Goal: Task Accomplishment & Management: Manage account settings

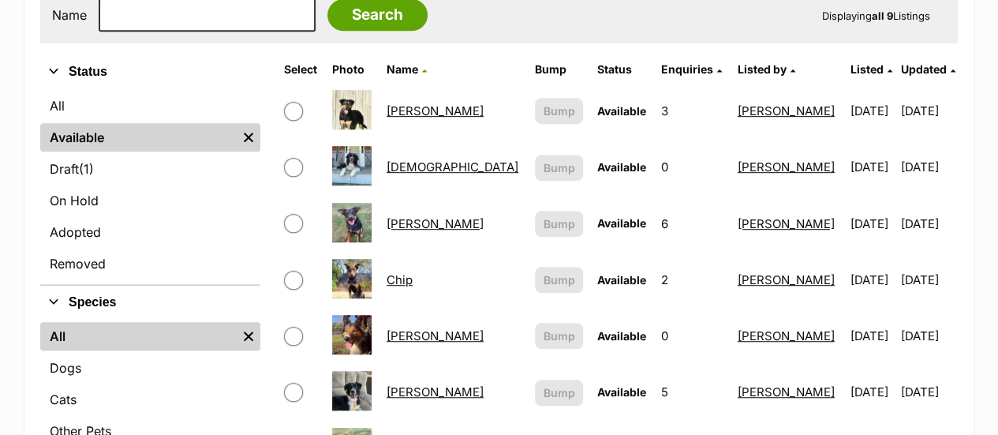
scroll to position [371, 0]
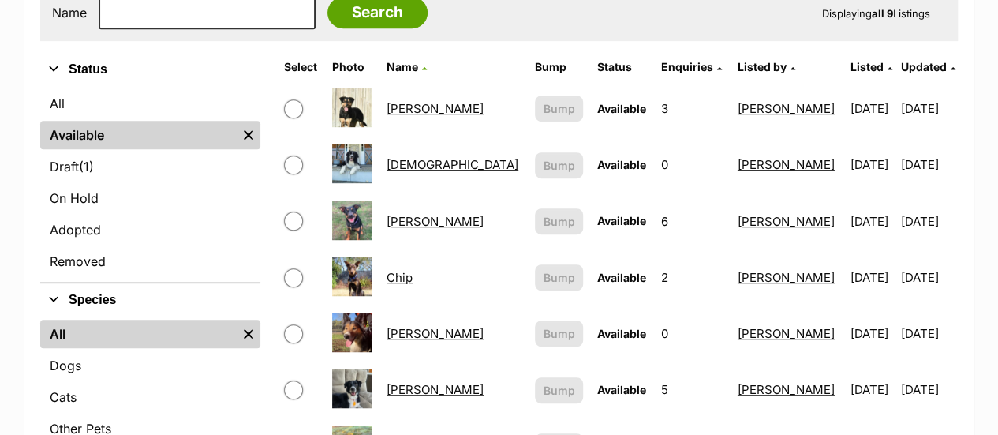
click at [415, 326] on link "[PERSON_NAME]" at bounding box center [434, 333] width 97 height 15
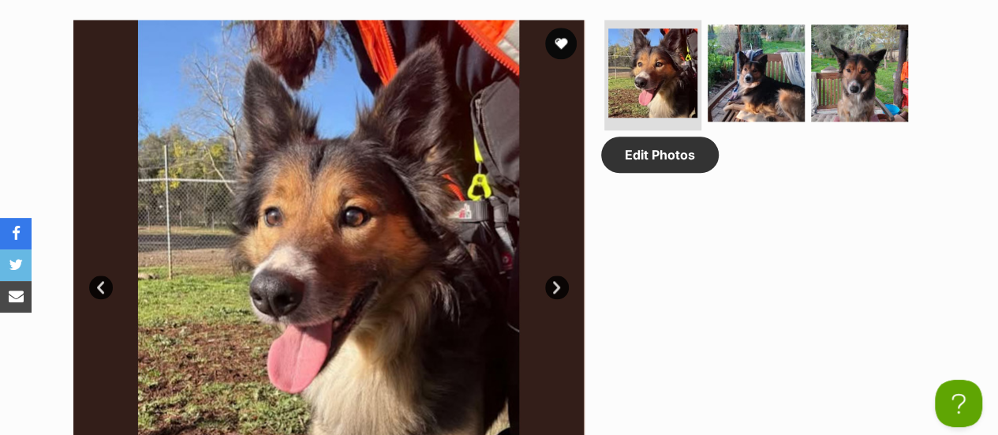
scroll to position [826, 0]
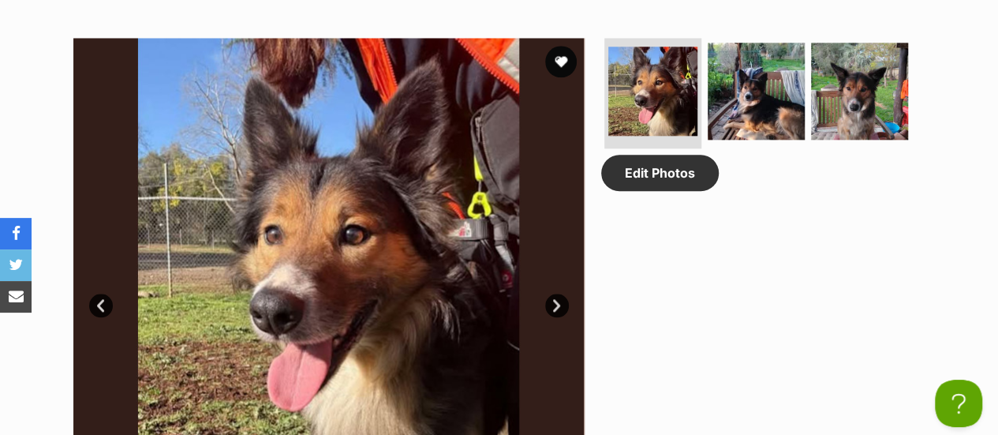
click at [554, 293] on link "Next" at bounding box center [557, 305] width 24 height 24
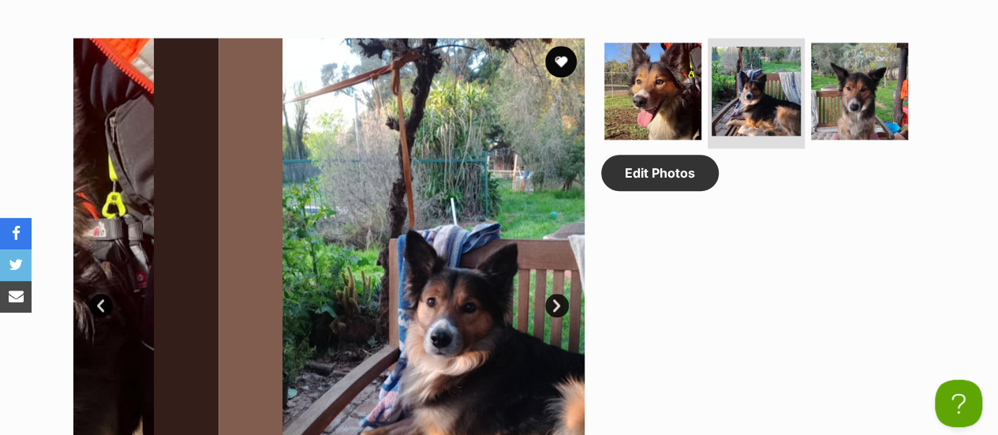
scroll to position [0, 0]
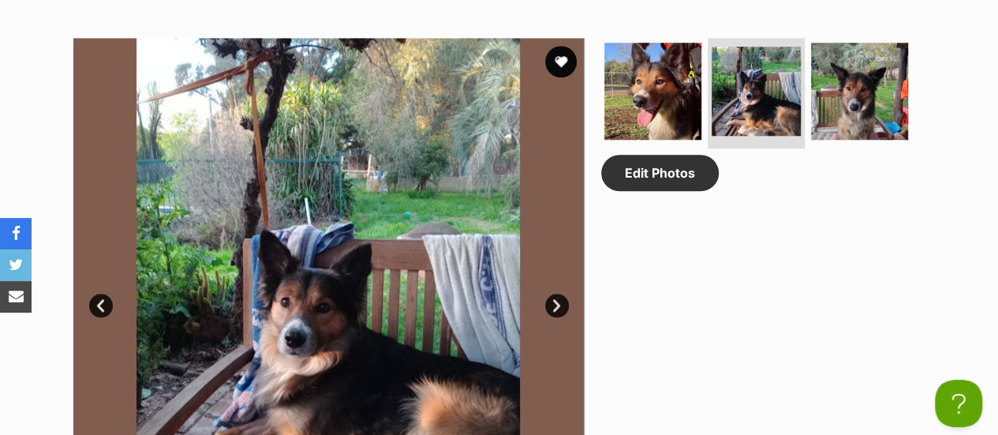
click at [554, 293] on link "Next" at bounding box center [557, 305] width 24 height 24
